Goal: Task Accomplishment & Management: Use online tool/utility

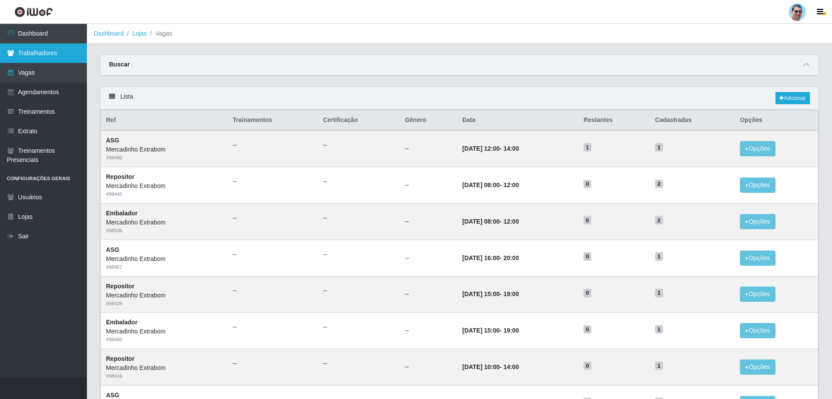
click at [35, 58] on link "Trabalhadores" at bounding box center [43, 53] width 87 height 20
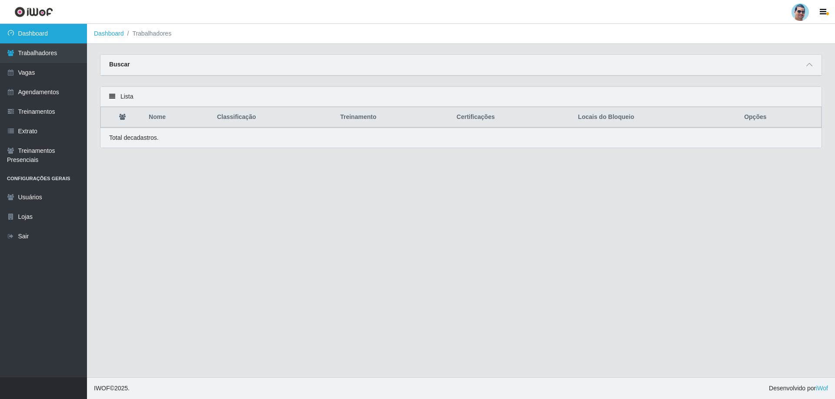
click at [41, 32] on link "Dashboard" at bounding box center [43, 34] width 87 height 20
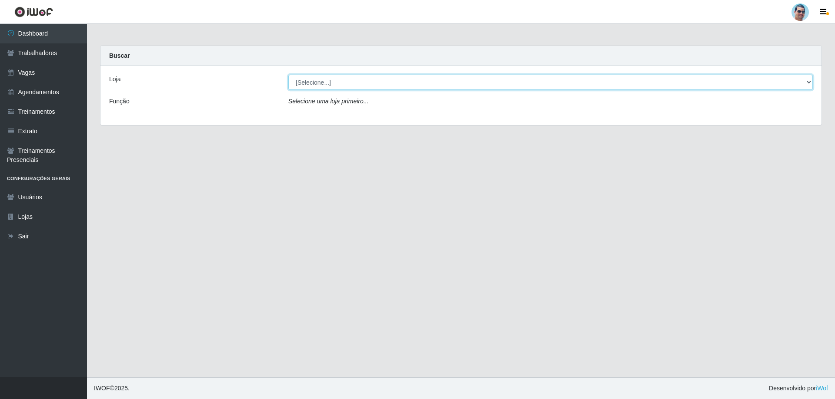
click at [371, 89] on select "[Selecione...] Mercadinho Extrabom" at bounding box center [550, 82] width 524 height 15
select select "175"
click at [288, 75] on select "[Selecione...] Mercadinho Extrabom" at bounding box center [550, 82] width 524 height 15
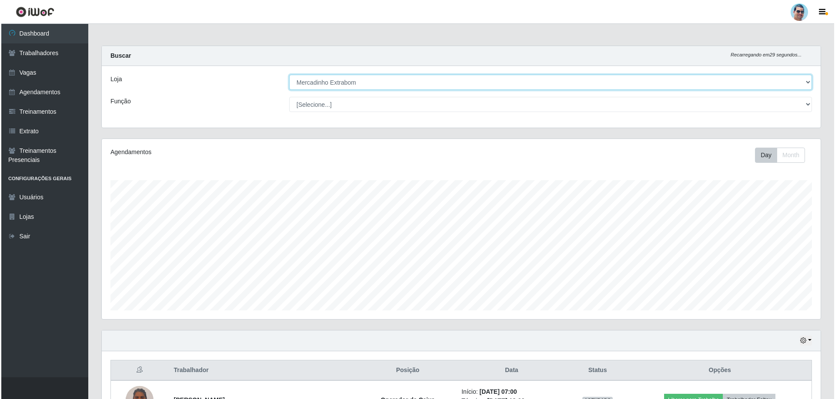
scroll to position [100, 0]
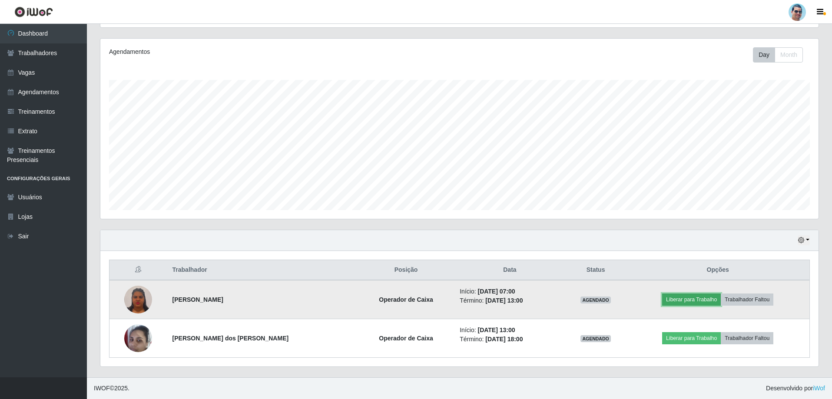
click at [668, 301] on button "Liberar para Trabalho" at bounding box center [691, 300] width 59 height 12
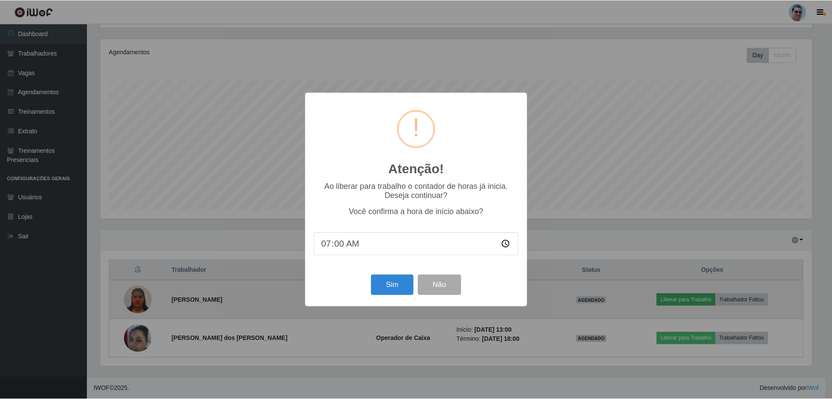
scroll to position [180, 714]
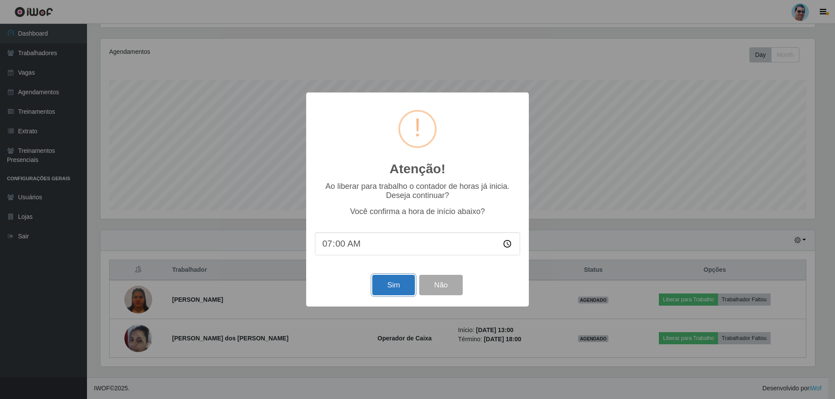
click at [386, 291] on button "Sim" at bounding box center [393, 285] width 42 height 20
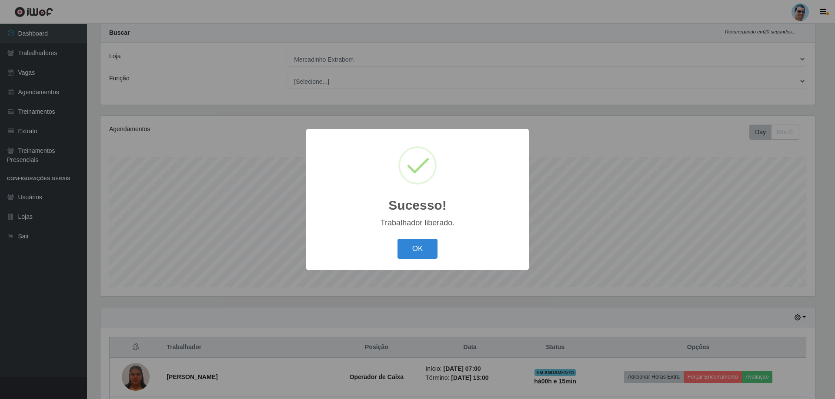
click at [393, 250] on div "OK Cancel" at bounding box center [417, 248] width 205 height 25
click at [404, 250] on button "OK" at bounding box center [417, 249] width 40 height 20
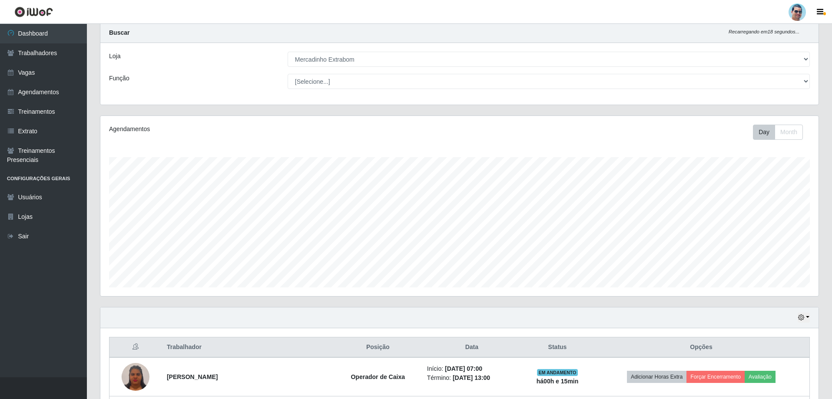
scroll to position [100, 0]
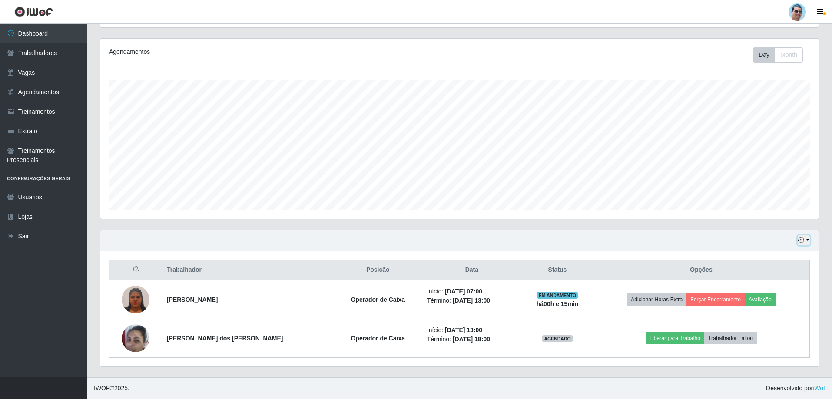
click at [808, 239] on button "button" at bounding box center [804, 241] width 12 height 10
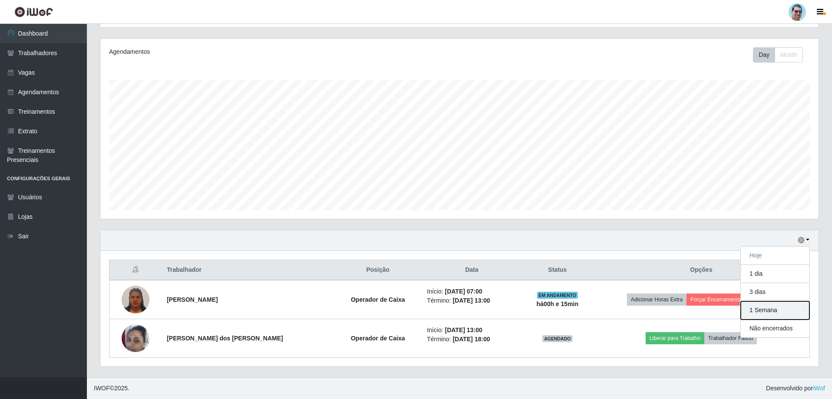
click at [785, 305] on button "1 Semana" at bounding box center [775, 311] width 69 height 18
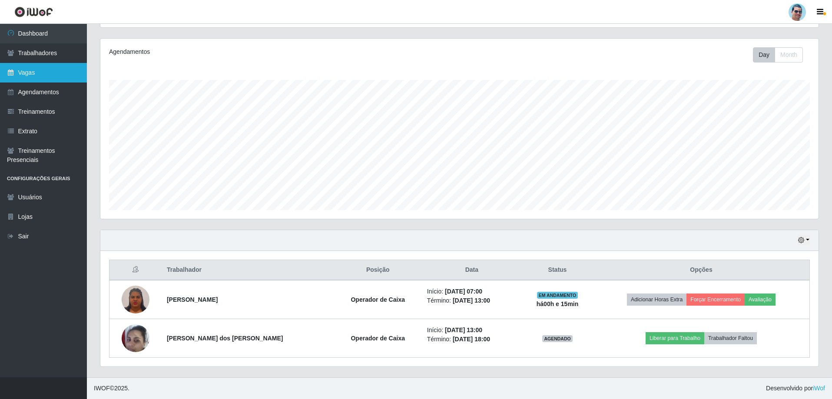
click at [38, 73] on link "Vagas" at bounding box center [43, 73] width 87 height 20
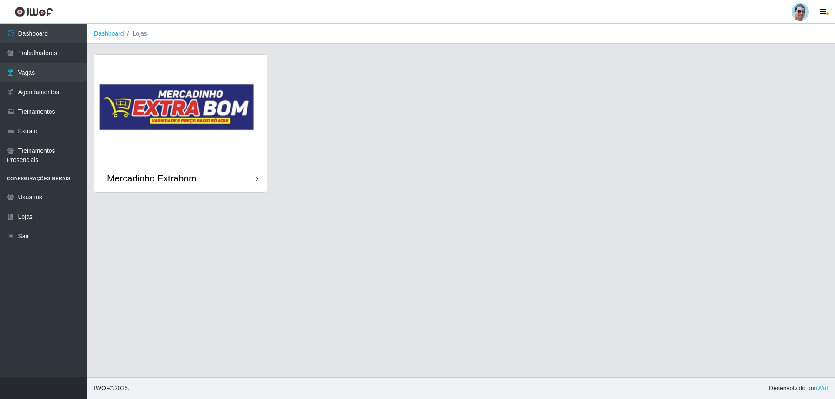
click at [144, 106] on img at bounding box center [180, 110] width 173 height 110
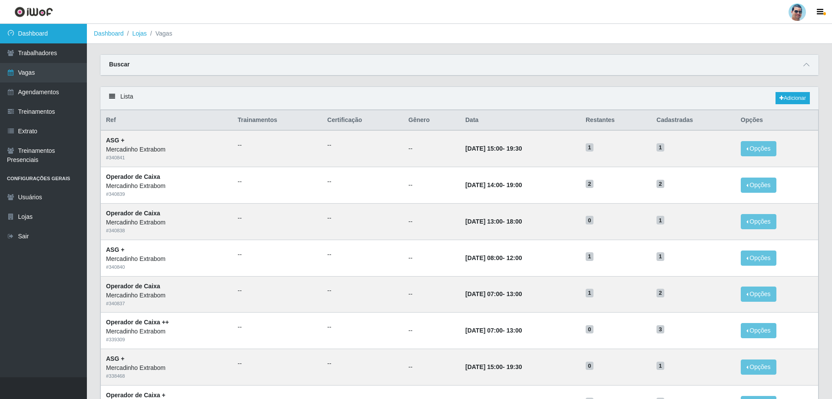
click at [30, 31] on link "Dashboard" at bounding box center [43, 34] width 87 height 20
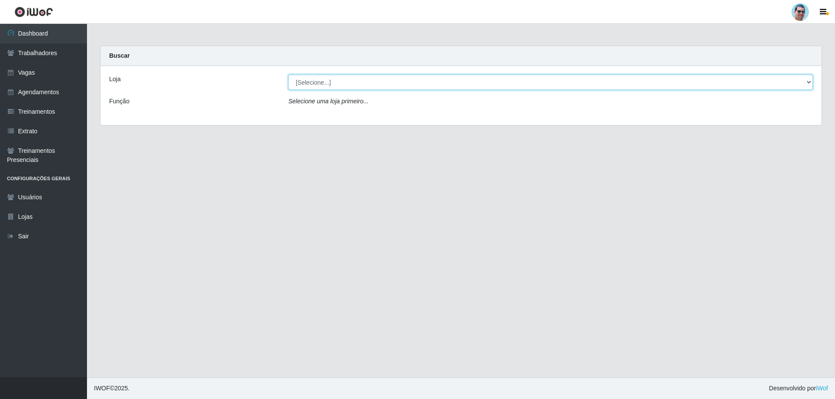
click at [323, 77] on select "[Selecione...] Mercadinho Extrabom" at bounding box center [550, 82] width 524 height 15
select select "175"
click at [288, 75] on select "[Selecione...] Mercadinho Extrabom" at bounding box center [550, 82] width 524 height 15
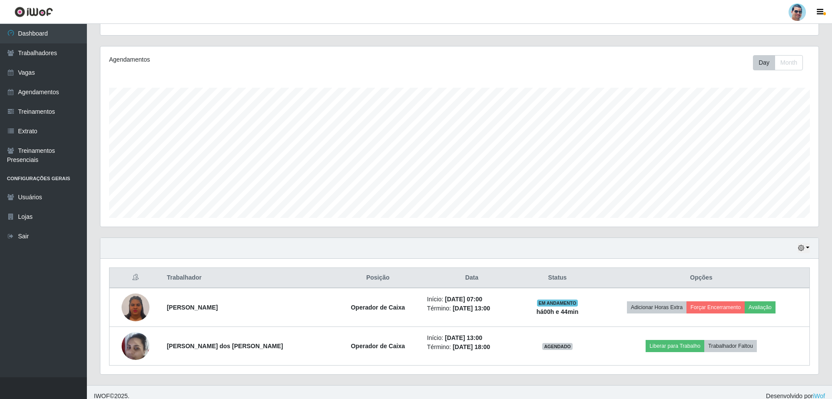
scroll to position [100, 0]
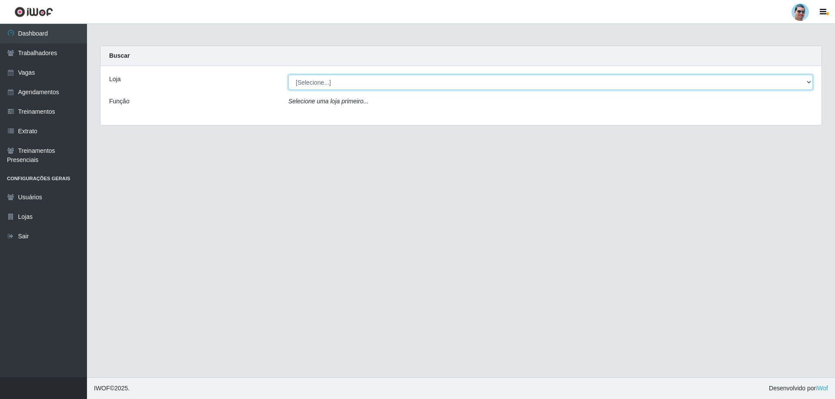
drag, startPoint x: 329, startPoint y: 87, endPoint x: 329, endPoint y: 81, distance: 5.2
click at [329, 81] on select "[Selecione...] Mercadinho Extrabom" at bounding box center [550, 82] width 524 height 15
select select "175"
click at [288, 75] on select "[Selecione...] Mercadinho Extrabom" at bounding box center [550, 82] width 524 height 15
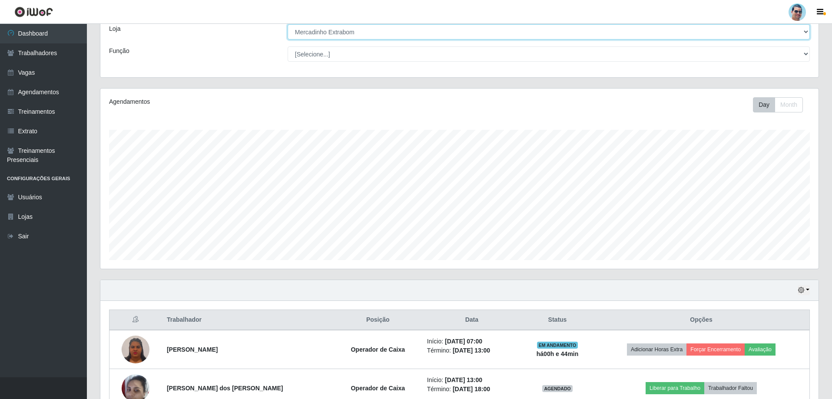
scroll to position [100, 0]
